Goal: Task Accomplishment & Management: Use online tool/utility

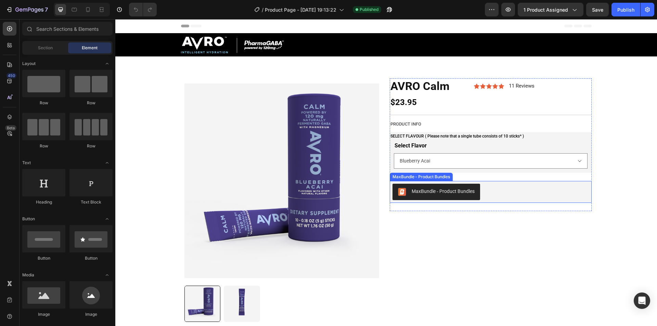
click at [497, 197] on div "MaxBundle ‑ Product Bundles" at bounding box center [491, 192] width 196 height 16
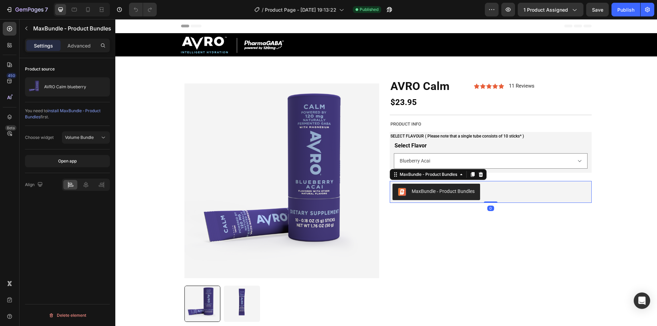
drag, startPoint x: 482, startPoint y: 210, endPoint x: 481, endPoint y: 201, distance: 9.0
click at [481, 201] on div "MaxBundle ‑ Product Bundles MaxBundle ‑ Product Bundles 0" at bounding box center [491, 192] width 202 height 22
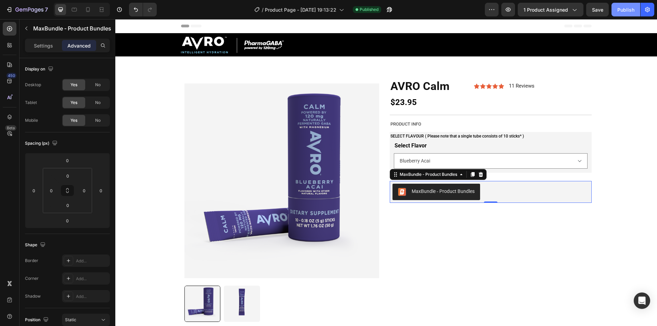
click at [617, 5] on button "Publish" at bounding box center [626, 10] width 29 height 14
click at [475, 199] on button "MaxBundle ‑ Product Bundles" at bounding box center [437, 192] width 88 height 16
click at [452, 176] on div "MaxBundle ‑ Product Bundles" at bounding box center [428, 174] width 60 height 6
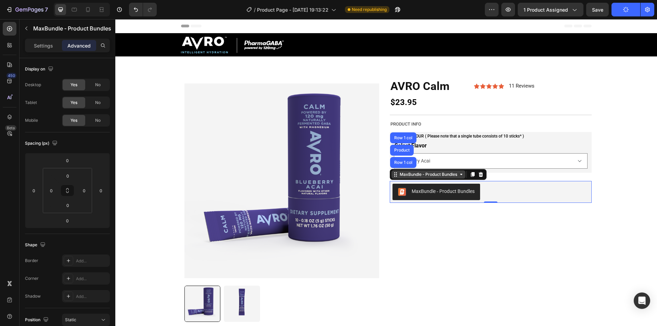
click at [413, 177] on div "MaxBundle ‑ Product Bundles" at bounding box center [428, 174] width 60 height 6
click at [460, 177] on icon at bounding box center [461, 174] width 5 height 5
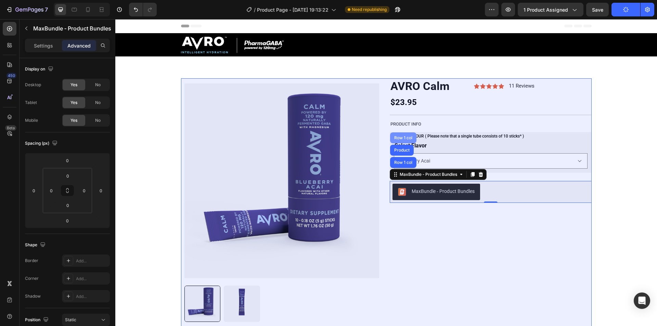
click at [399, 138] on div "Row 1 col" at bounding box center [403, 138] width 21 height 4
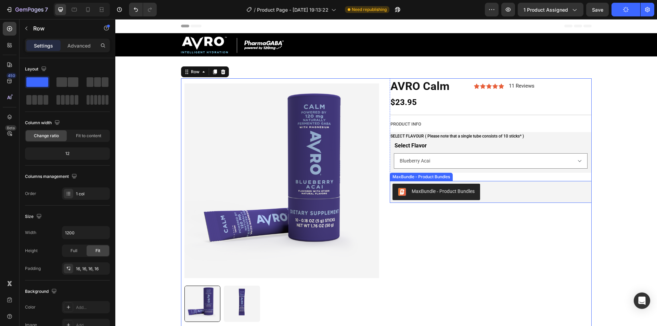
click at [421, 186] on button "MaxBundle ‑ Product Bundles" at bounding box center [437, 192] width 88 height 16
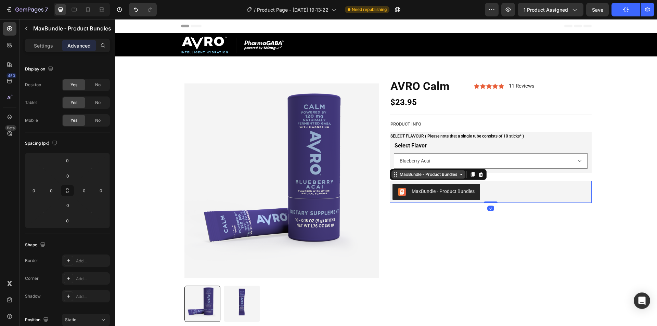
click at [410, 174] on div "MaxBundle ‑ Product Bundles" at bounding box center [428, 174] width 60 height 6
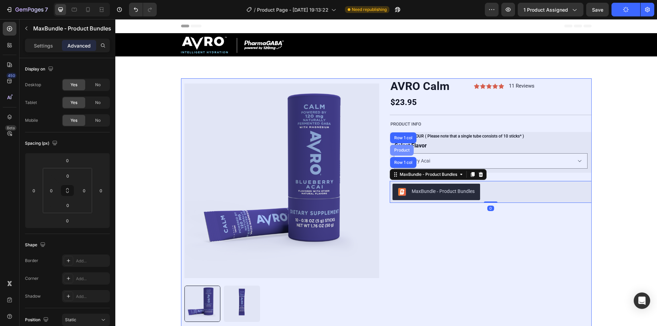
click at [401, 151] on div "Product" at bounding box center [402, 150] width 18 height 4
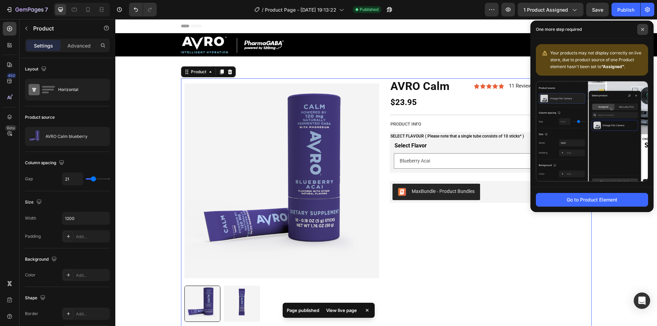
click at [639, 27] on span at bounding box center [642, 29] width 11 height 11
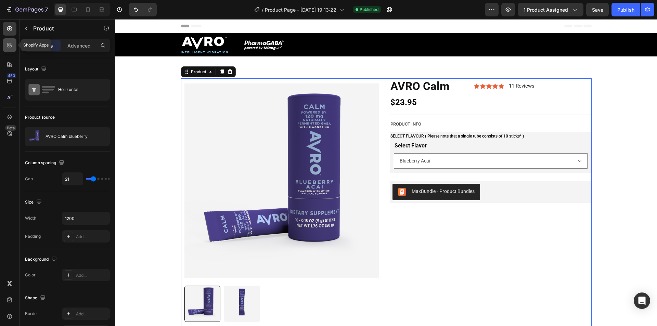
click at [10, 47] on icon at bounding box center [11, 47] width 2 height 2
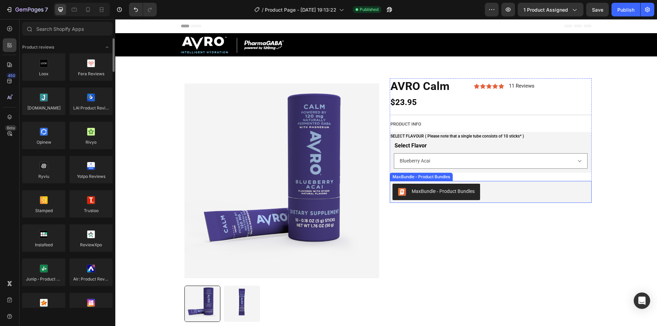
click at [452, 194] on div "MaxBundle ‑ Product Bundles" at bounding box center [443, 191] width 63 height 7
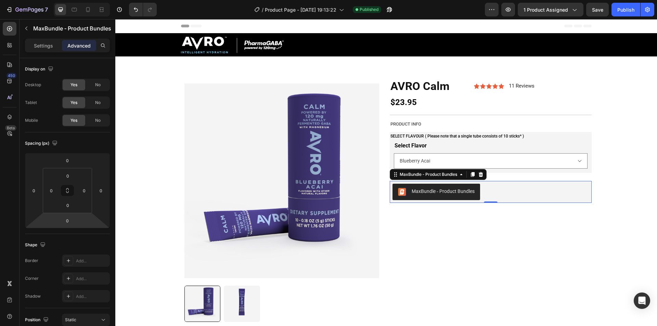
click at [425, 179] on div "MaxBundle ‑ Product Bundles" at bounding box center [438, 174] width 97 height 11
click at [426, 195] on div "MaxBundle ‑ Product Bundles" at bounding box center [436, 192] width 77 height 8
click at [455, 174] on div "MaxBundle ‑ Product Bundles" at bounding box center [428, 174] width 60 height 6
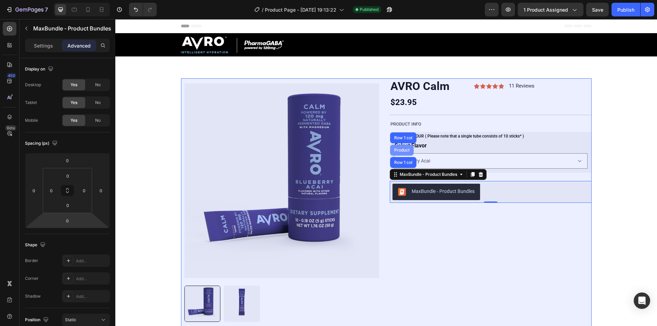
click at [398, 151] on div "Product" at bounding box center [402, 150] width 18 height 4
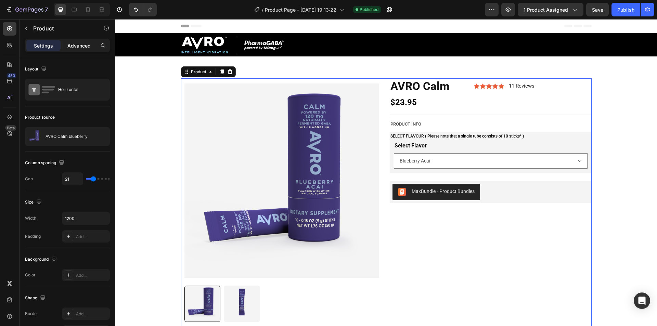
click at [70, 42] on p "Advanced" at bounding box center [78, 45] width 23 height 7
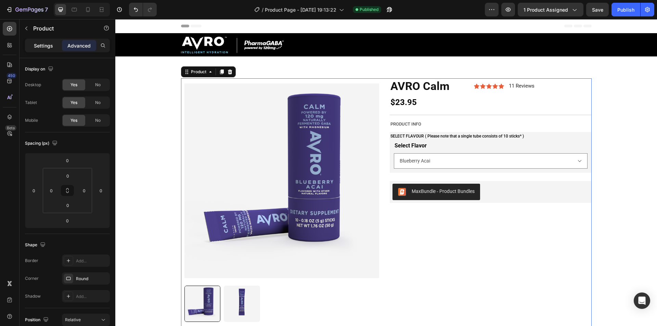
click at [45, 45] on p "Settings" at bounding box center [43, 45] width 19 height 7
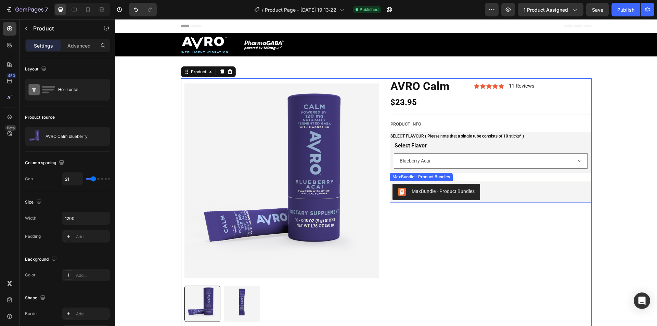
click at [511, 190] on div "MaxBundle ‑ Product Bundles" at bounding box center [491, 192] width 196 height 16
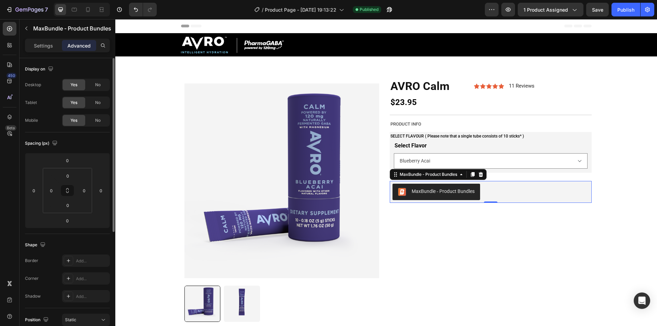
click at [55, 87] on div "Desktop Yes No" at bounding box center [67, 85] width 85 height 12
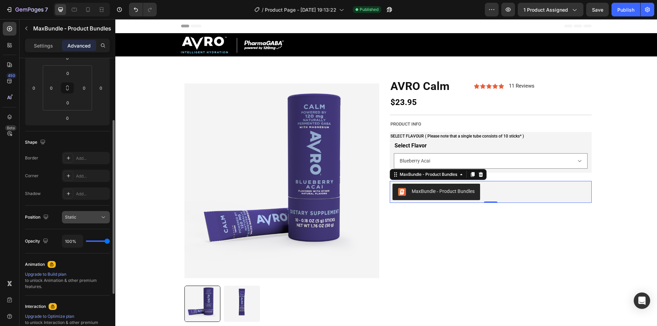
click at [82, 219] on div "Static" at bounding box center [82, 217] width 35 height 6
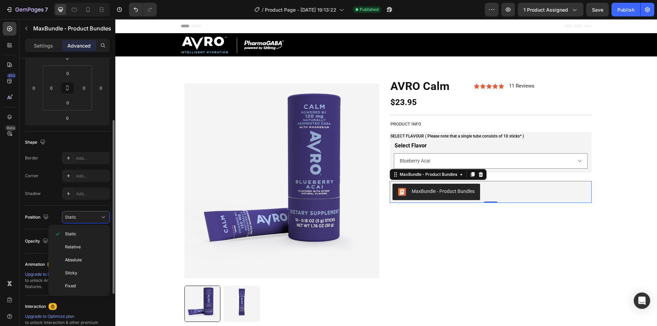
click at [56, 210] on div "Position Static" at bounding box center [67, 218] width 85 height 24
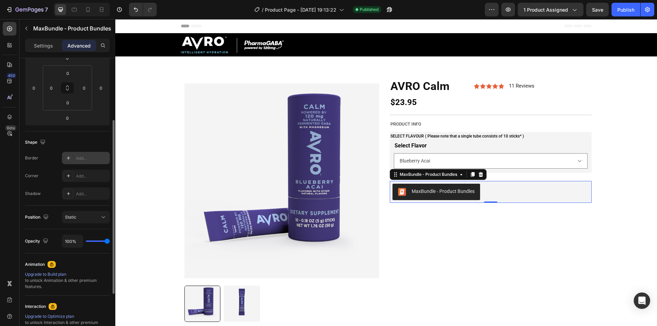
click at [87, 161] on div "Add..." at bounding box center [92, 158] width 32 height 6
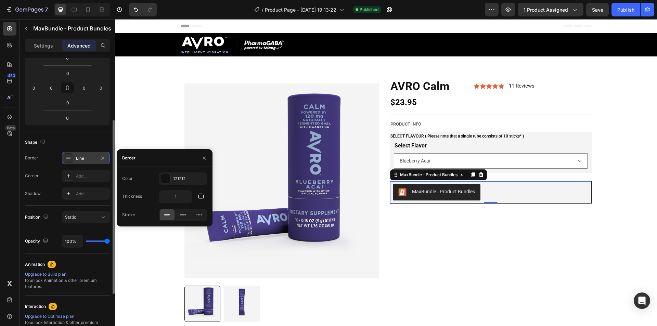
click at [88, 142] on div "Shape" at bounding box center [67, 142] width 85 height 11
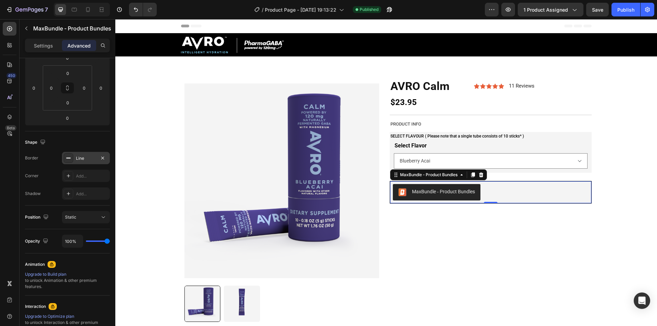
click at [89, 158] on div "Line" at bounding box center [86, 158] width 20 height 6
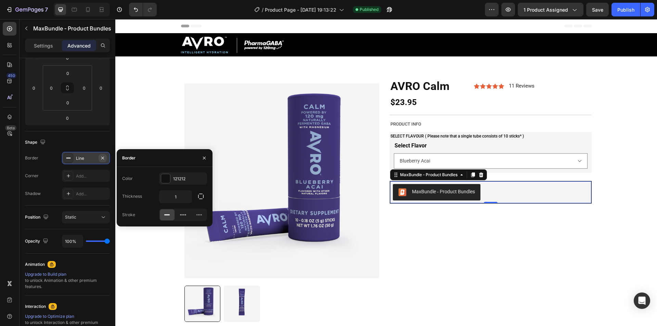
click at [103, 155] on icon "button" at bounding box center [102, 157] width 5 height 5
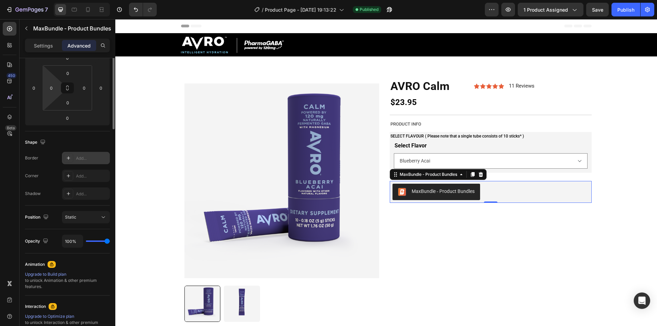
scroll to position [0, 0]
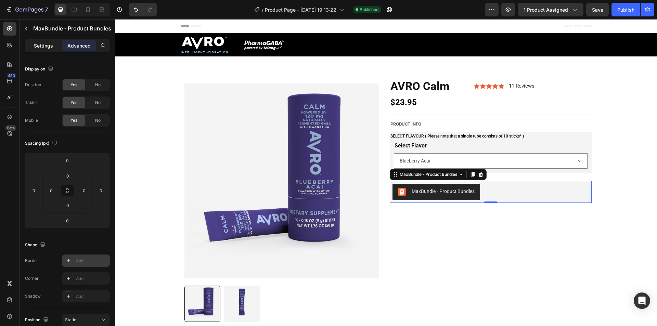
click at [47, 44] on p "Settings" at bounding box center [43, 45] width 19 height 7
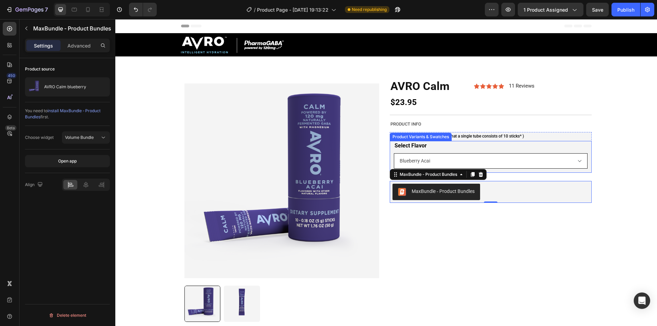
click at [461, 161] on select "Blueberry Acai" at bounding box center [491, 160] width 194 height 15
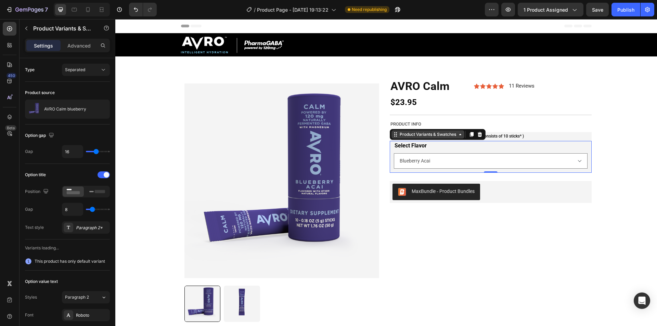
click at [458, 135] on icon at bounding box center [460, 134] width 5 height 5
click at [446, 150] on div "Select Flavor Blueberry Acai" at bounding box center [491, 155] width 194 height 28
click at [425, 147] on div "Select Flavor Blueberry Acai" at bounding box center [491, 155] width 194 height 28
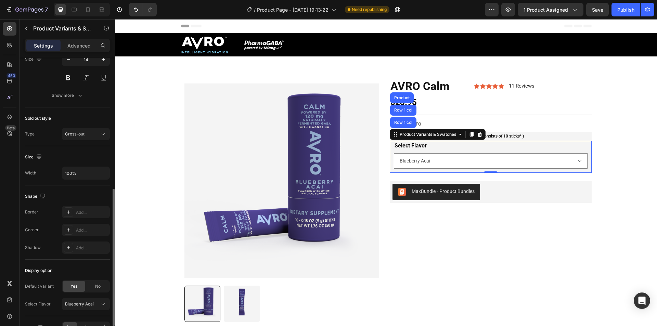
scroll to position [315, 0]
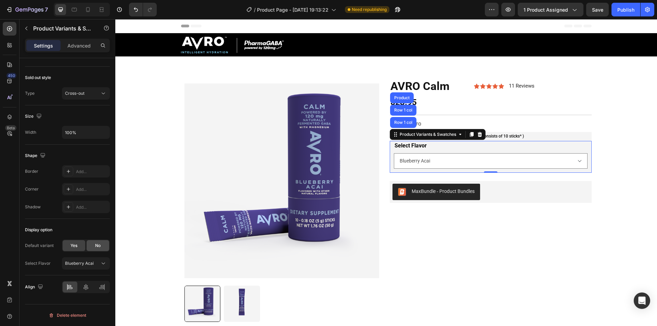
click at [102, 250] on div "No" at bounding box center [98, 245] width 23 height 11
click at [73, 247] on span "Yes" at bounding box center [73, 246] width 7 height 6
click at [111, 245] on div at bounding box center [112, 201] width 5 height 287
click at [98, 245] on span "No" at bounding box center [97, 246] width 5 height 6
click at [79, 246] on div "Yes" at bounding box center [74, 245] width 23 height 11
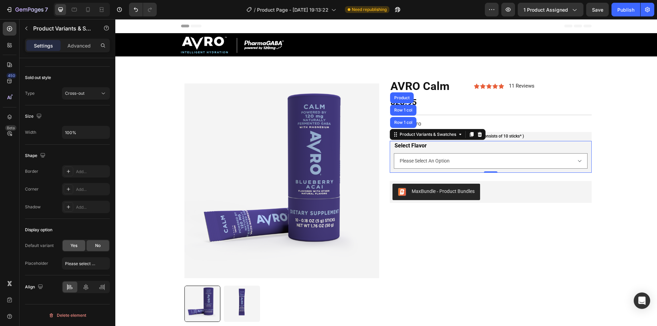
select select "Blueberry Acai"
click at [82, 265] on span "Blueberry Acai" at bounding box center [79, 263] width 29 height 6
click at [80, 232] on div "Display option" at bounding box center [67, 230] width 85 height 11
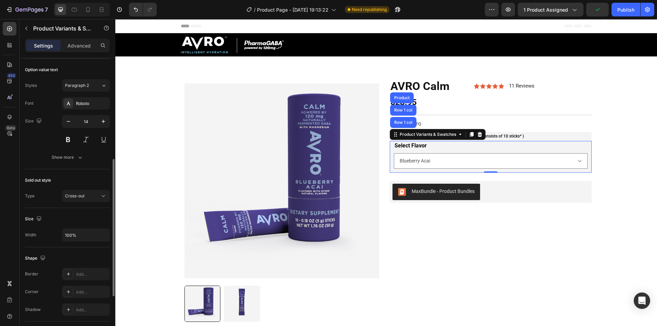
scroll to position [246, 0]
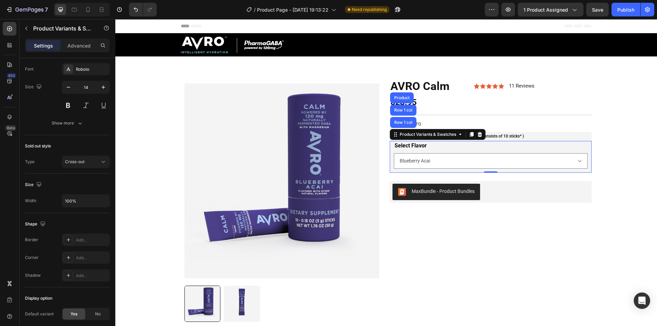
drag, startPoint x: 56, startPoint y: 228, endPoint x: 45, endPoint y: 176, distance: 54.0
click at [45, 176] on div "Size Width 100%" at bounding box center [67, 193] width 85 height 39
click at [65, 164] on button "Cross-out" at bounding box center [86, 162] width 48 height 12
click at [50, 162] on div "Type Cross-out" at bounding box center [67, 162] width 85 height 12
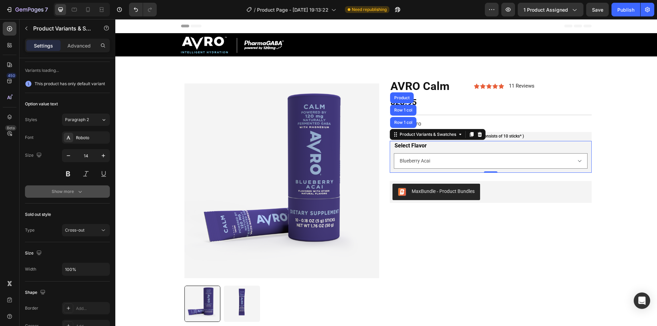
click at [67, 193] on div "Show more" at bounding box center [68, 191] width 32 height 7
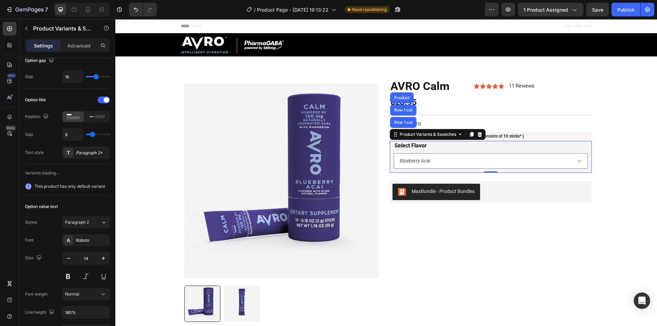
scroll to position [41, 0]
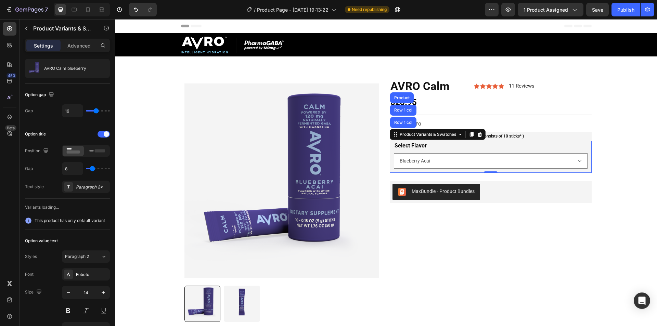
click at [58, 220] on span "This product has only default variant" at bounding box center [70, 220] width 70 height 7
click at [62, 221] on span "This product has only default variant" at bounding box center [70, 220] width 70 height 7
click at [43, 172] on div "Gap 8" at bounding box center [67, 168] width 85 height 13
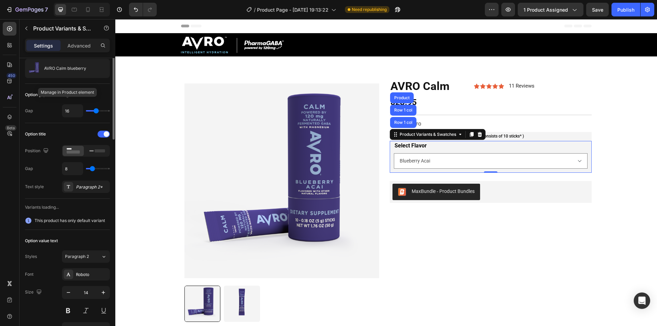
scroll to position [0, 0]
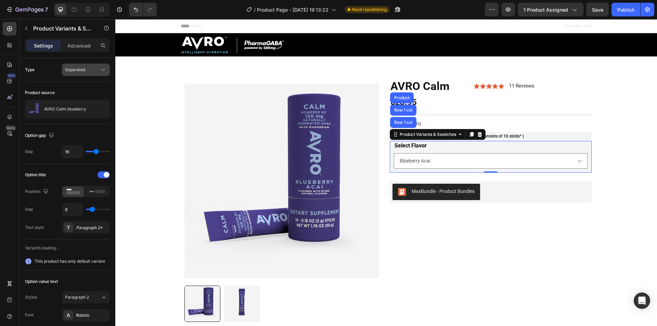
click at [78, 72] on span "Separated" at bounding box center [75, 70] width 20 height 6
click at [76, 99] on span "Combine" at bounding box center [73, 100] width 17 height 6
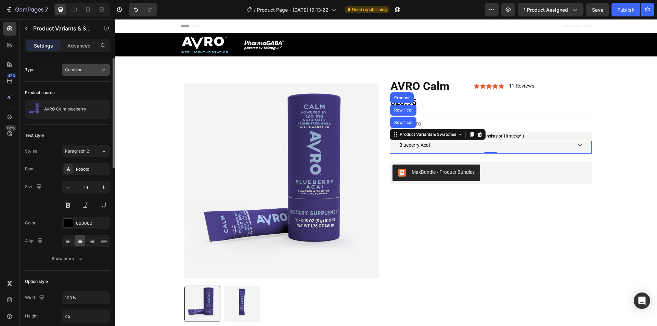
click at [73, 75] on button "Combine" at bounding box center [86, 70] width 48 height 12
click at [75, 86] on span "Separated" at bounding box center [75, 87] width 20 height 6
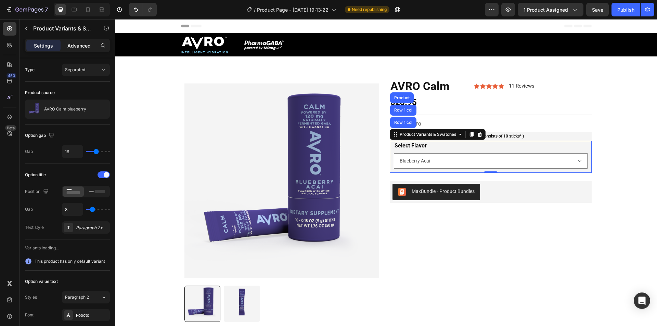
click at [74, 48] on p "Advanced" at bounding box center [78, 45] width 23 height 7
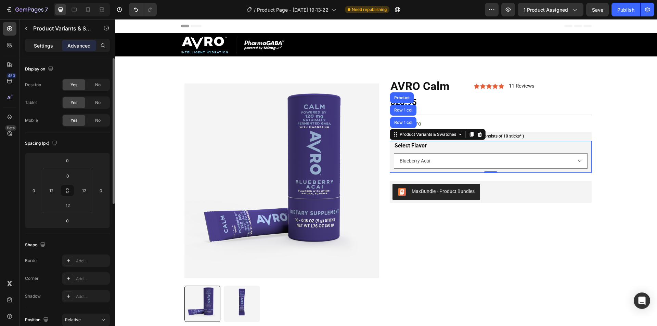
click at [42, 47] on p "Settings" at bounding box center [43, 45] width 19 height 7
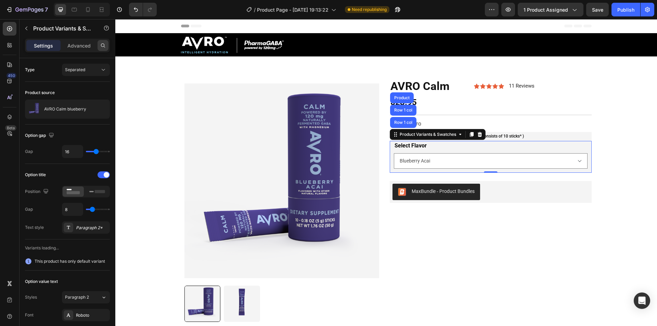
click at [102, 48] on icon at bounding box center [102, 45] width 5 height 5
click at [81, 50] on div "Advanced" at bounding box center [79, 45] width 34 height 11
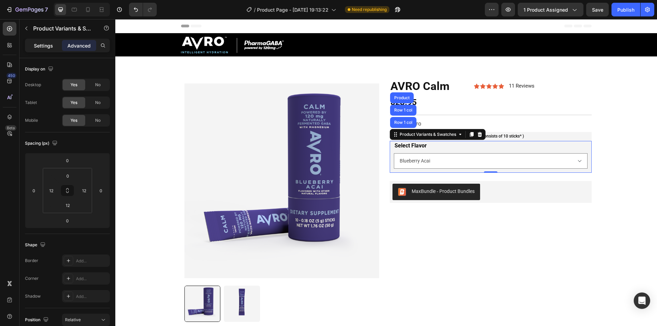
click at [37, 43] on p "Settings" at bounding box center [43, 45] width 19 height 7
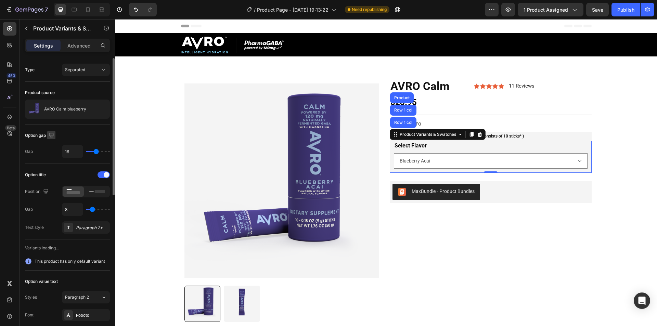
click at [51, 132] on icon "button" at bounding box center [51, 135] width 7 height 7
click at [100, 191] on rect at bounding box center [100, 191] width 10 height 3
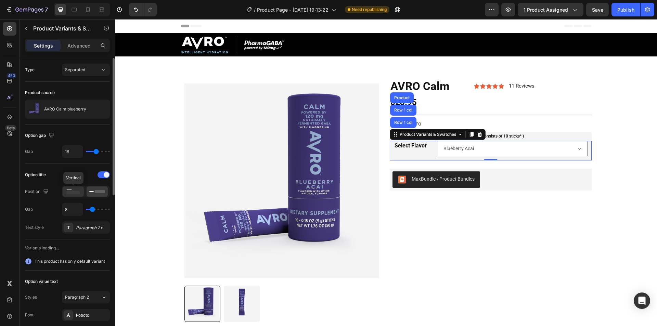
click at [67, 192] on rect at bounding box center [73, 192] width 13 height 3
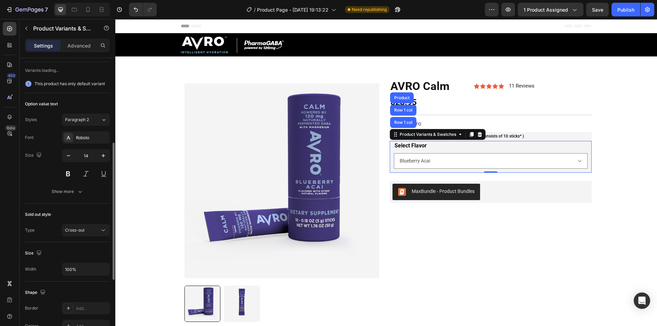
scroll to position [143, 0]
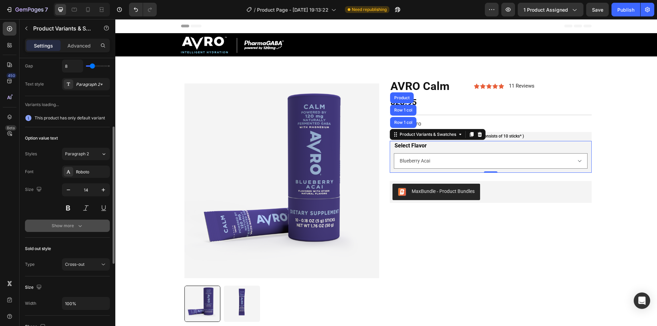
click at [63, 225] on div "Show more" at bounding box center [68, 225] width 32 height 7
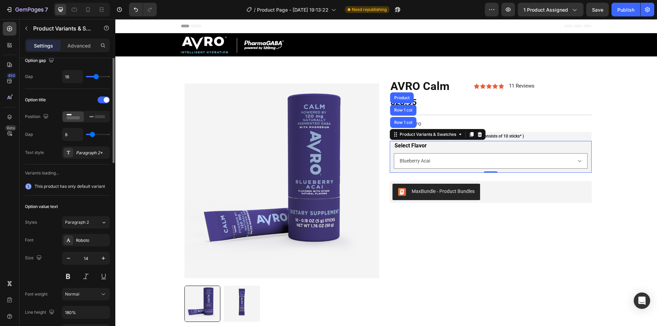
scroll to position [7, 0]
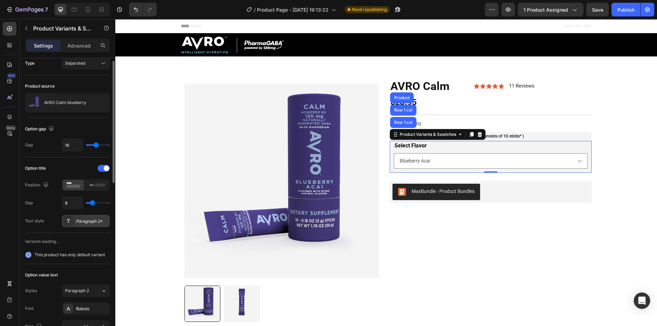
click at [77, 224] on div "Paragraph 2*" at bounding box center [92, 221] width 32 height 6
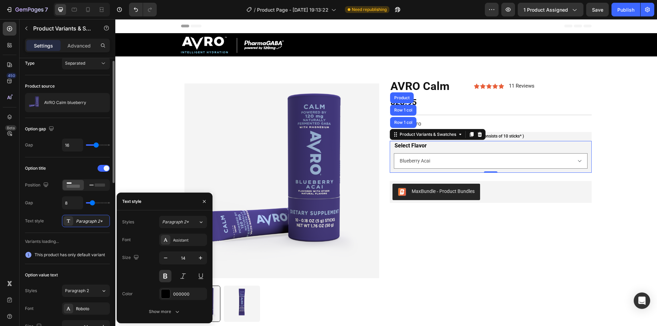
click at [57, 222] on div "Text style Paragraph 2*" at bounding box center [67, 221] width 85 height 12
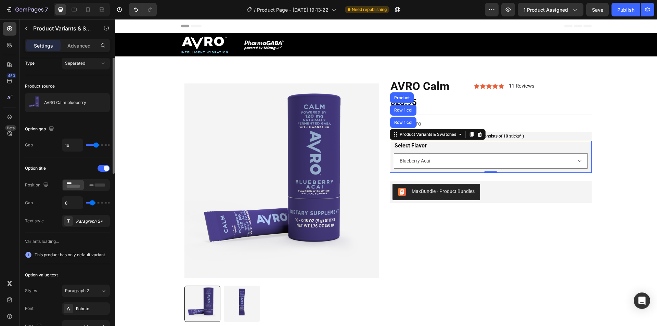
scroll to position [0, 0]
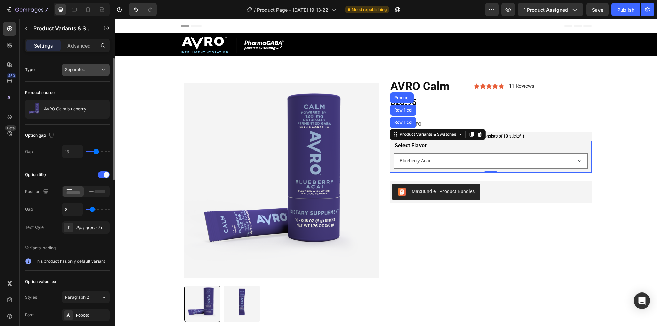
click at [75, 69] on span "Separated" at bounding box center [75, 69] width 20 height 5
click at [45, 125] on div "Type Separated" at bounding box center [67, 144] width 85 height 39
click at [73, 45] on p "Advanced" at bounding box center [78, 45] width 23 height 7
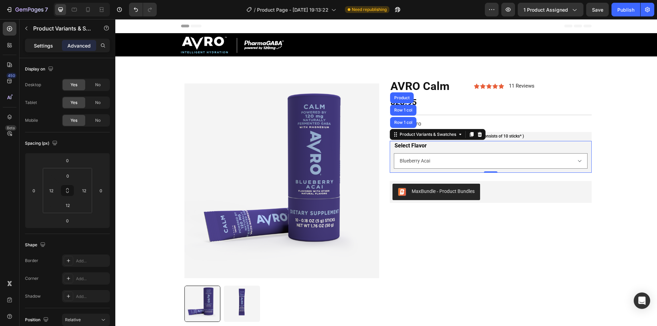
click at [32, 45] on div "Settings" at bounding box center [43, 45] width 34 height 11
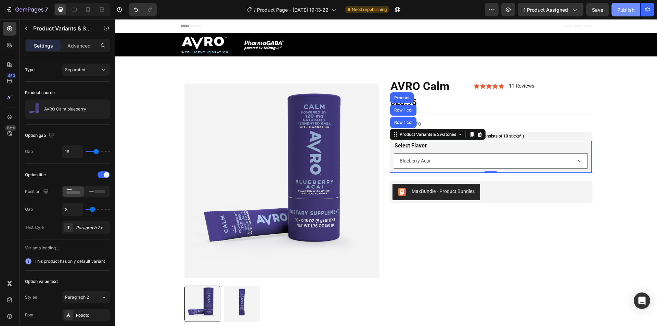
click at [623, 10] on div "Publish" at bounding box center [625, 9] width 17 height 7
